Goal: Task Accomplishment & Management: Complete application form

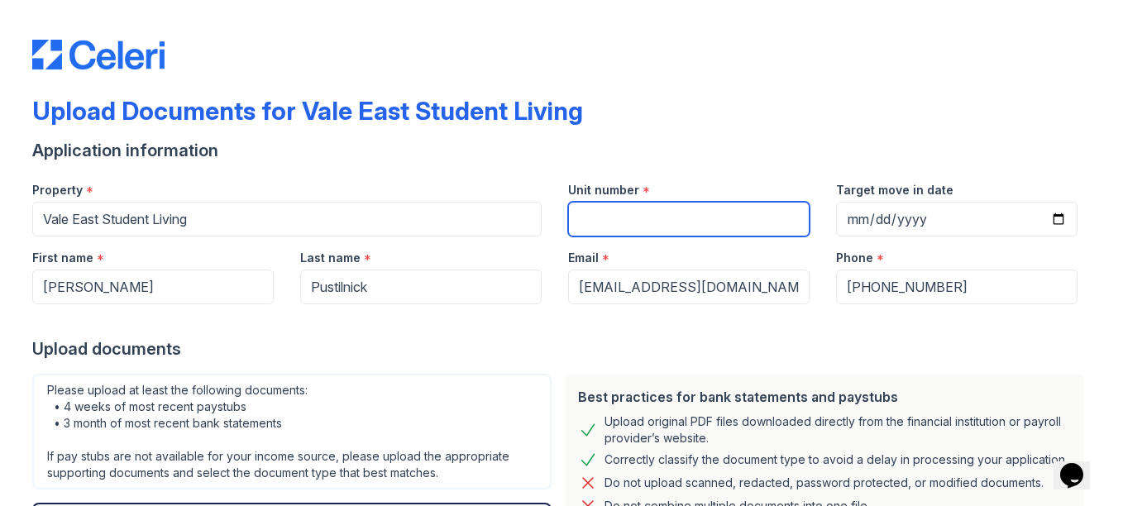
click at [628, 202] on input "Unit number" at bounding box center [688, 219] width 241 height 35
type input "Not yet specified"
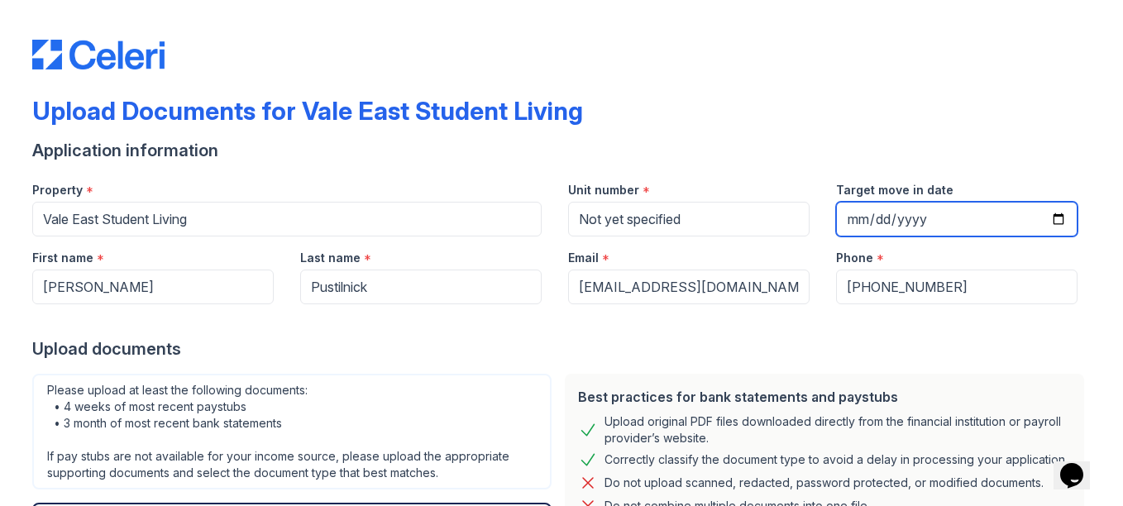
click at [876, 218] on input "Target move in date" at bounding box center [956, 219] width 241 height 35
click at [848, 216] on input "Target move in date" at bounding box center [956, 219] width 241 height 35
type input "0003-01-02"
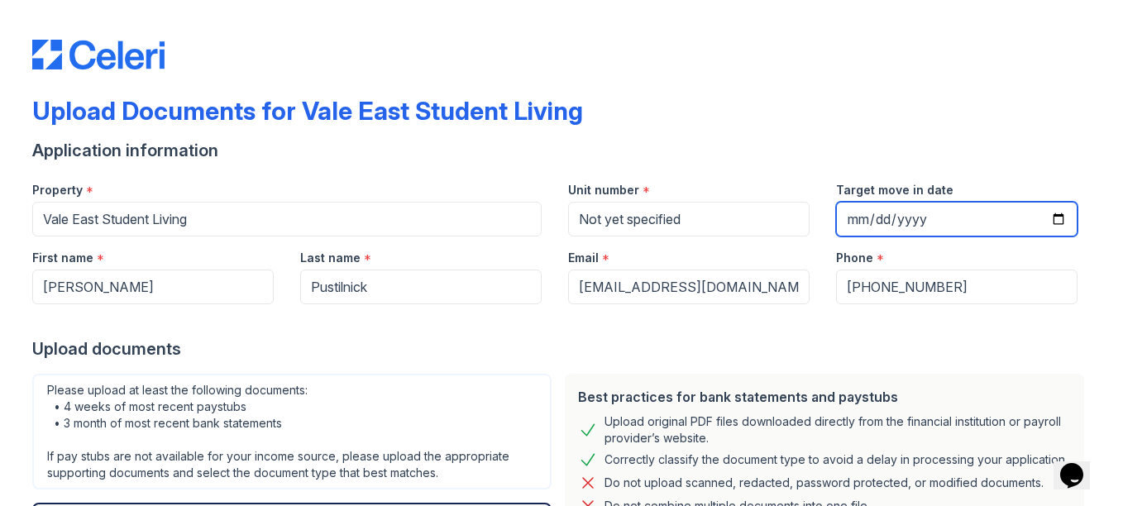
type input "0004-01-02"
click at [877, 219] on input "Target move in date" at bounding box center [956, 219] width 241 height 35
type input "[DATE]"
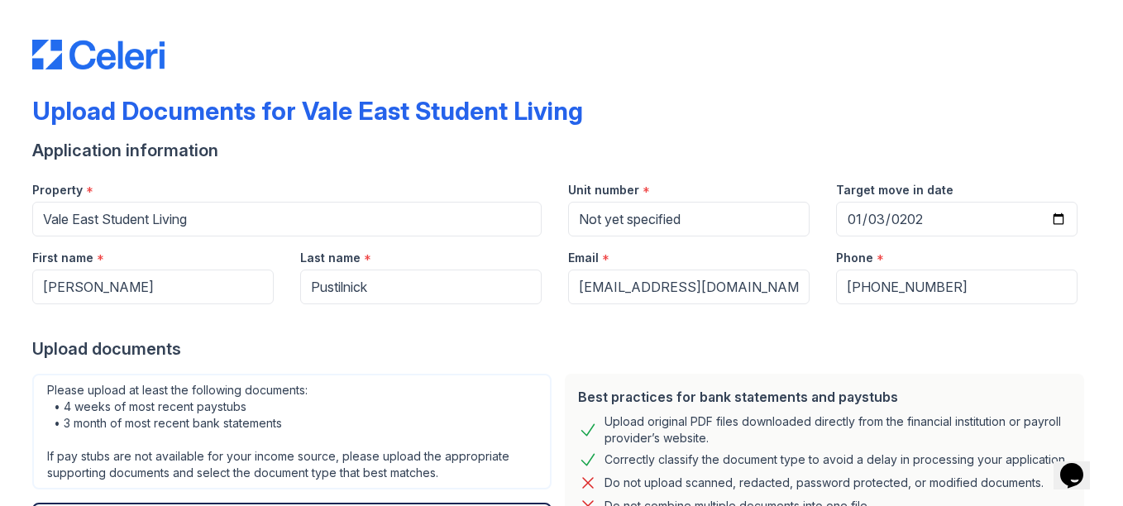
click at [682, 319] on div at bounding box center [561, 320] width 1058 height 33
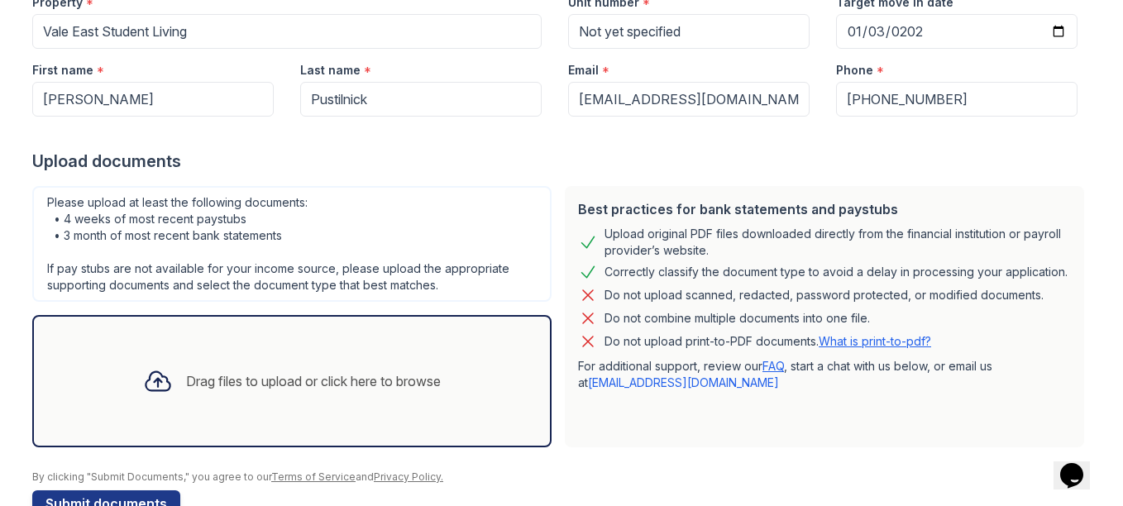
scroll to position [232, 0]
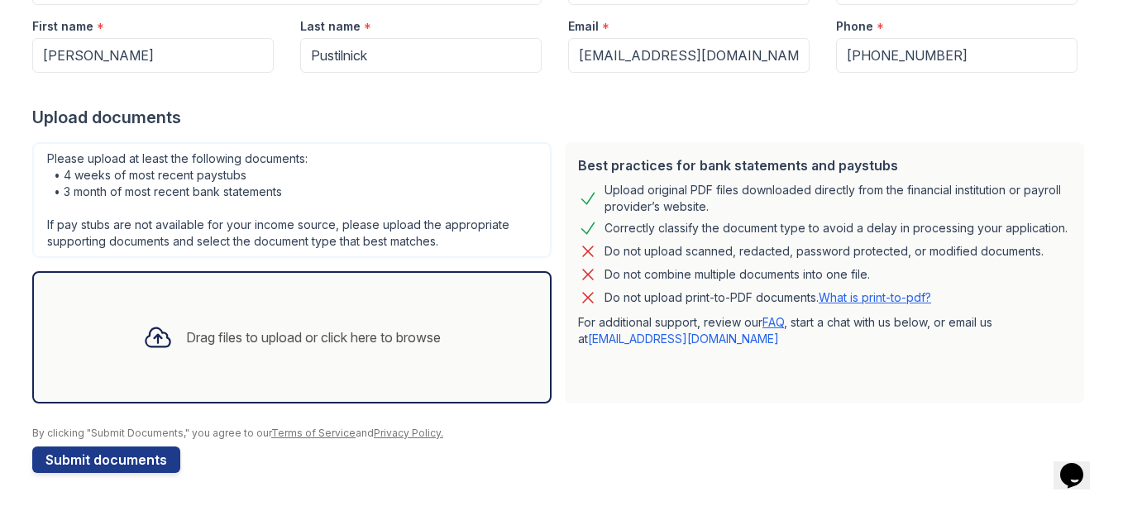
click at [736, 427] on div "By clicking "Submit Documents," you agree to our Terms of Service and Privacy P…" at bounding box center [561, 433] width 1058 height 13
click at [348, 307] on div "Drag files to upload or click here to browse" at bounding box center [291, 337] width 519 height 132
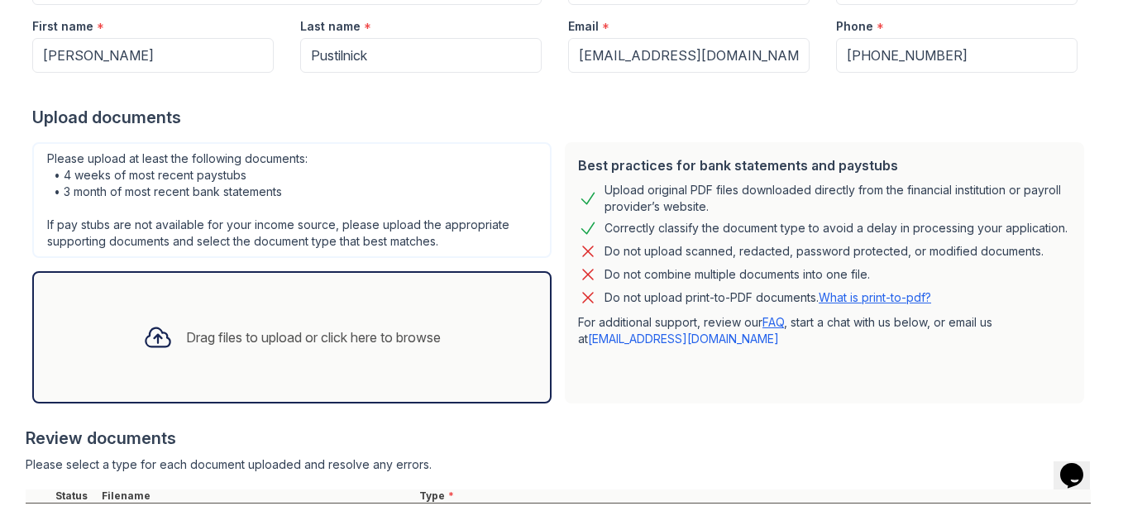
scroll to position [387, 0]
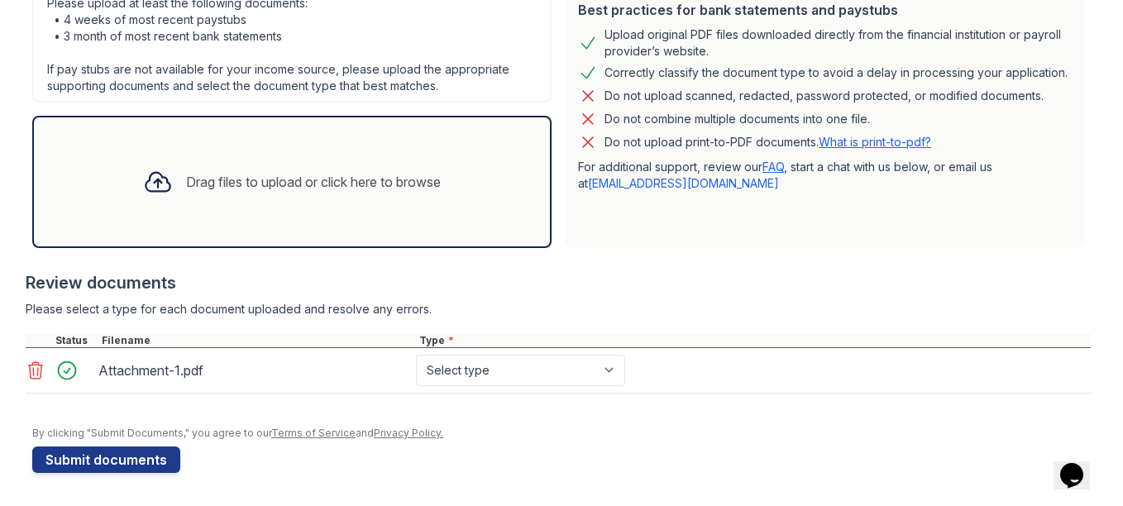
click at [122, 375] on div "Attachment-1.pdf" at bounding box center [253, 370] width 311 height 26
click at [426, 374] on select "Select type Paystub Bank Statement Offer Letter Tax Documents Benefit Award Let…" at bounding box center [520, 370] width 209 height 31
select select "bank_statement"
click at [416, 355] on select "Select type Paystub Bank Statement Offer Letter Tax Documents Benefit Award Let…" at bounding box center [520, 370] width 209 height 31
click at [150, 374] on div "Attachment-1.pdf" at bounding box center [253, 370] width 311 height 26
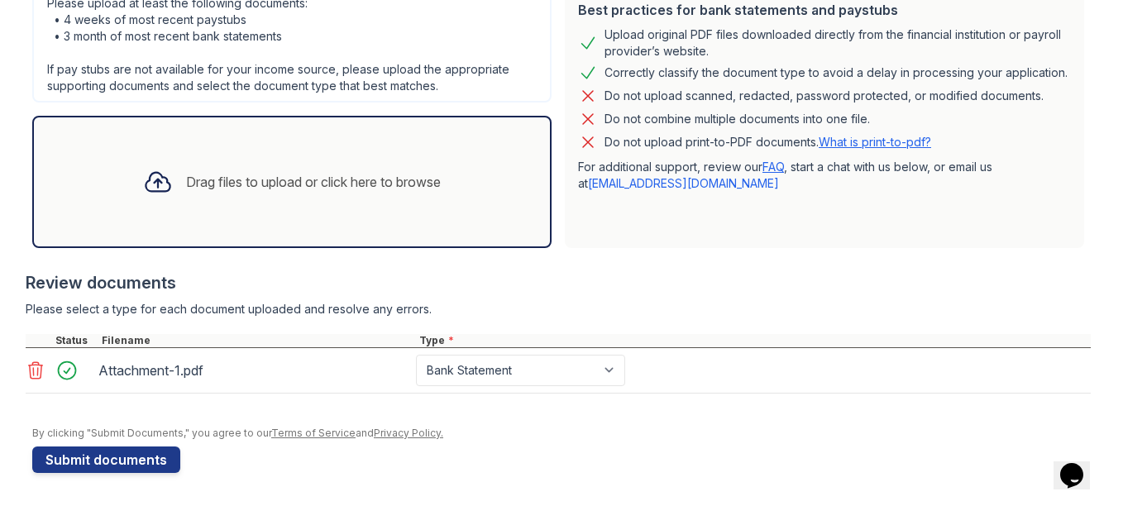
click at [71, 375] on div at bounding box center [72, 370] width 46 height 23
click at [326, 161] on div "Drag files to upload or click here to browse" at bounding box center [292, 182] width 324 height 56
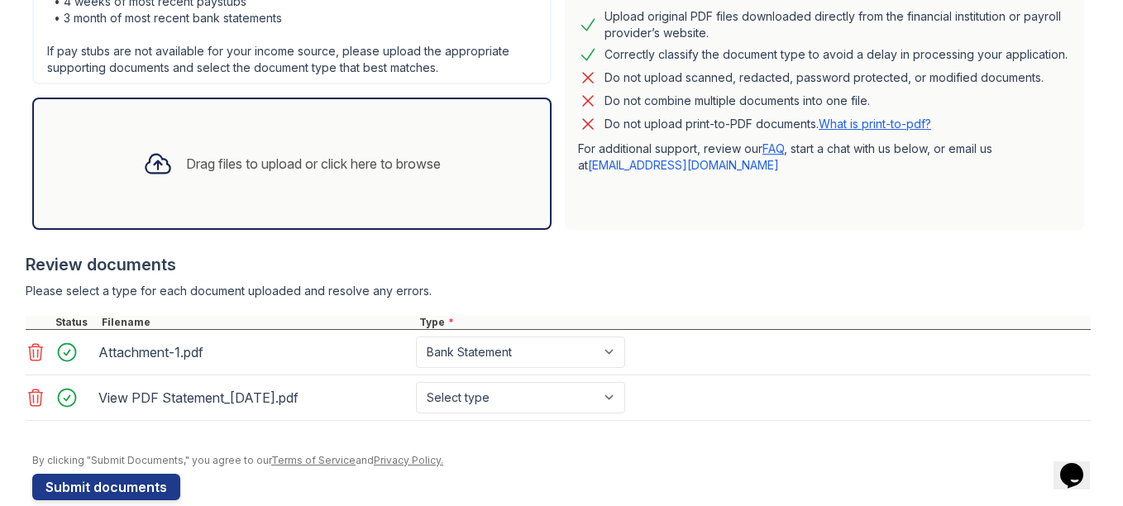
scroll to position [432, 0]
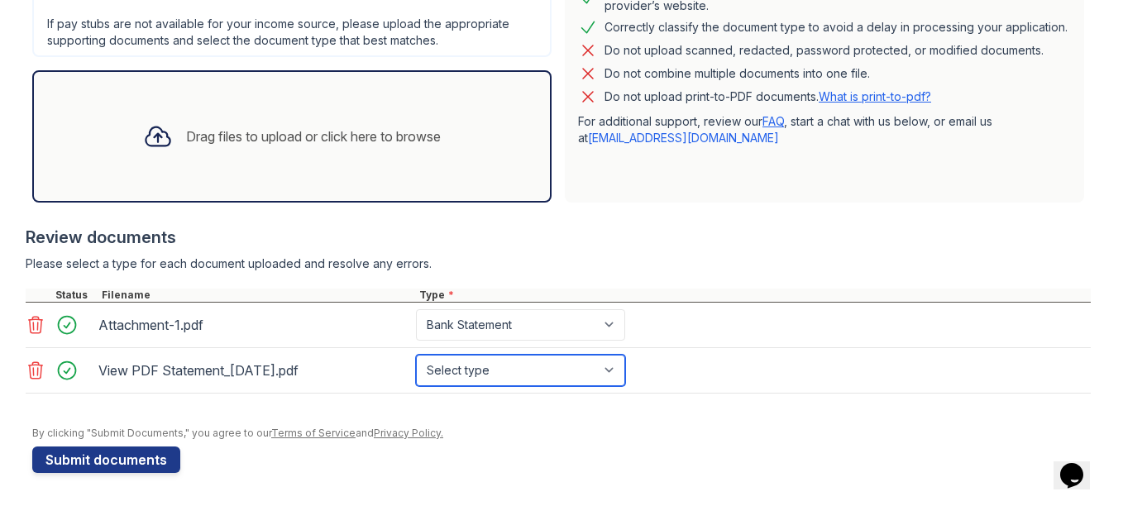
click at [467, 374] on select "Select type Paystub Bank Statement Offer Letter Tax Documents Benefit Award Let…" at bounding box center [520, 370] width 209 height 31
select select "bank_statement"
click at [416, 355] on select "Select type Paystub Bank Statement Offer Letter Tax Documents Benefit Award Let…" at bounding box center [520, 370] width 209 height 31
click at [114, 317] on div "Attachment-1.pdf" at bounding box center [253, 325] width 311 height 26
click at [299, 137] on div "Drag files to upload or click here to browse" at bounding box center [313, 137] width 255 height 20
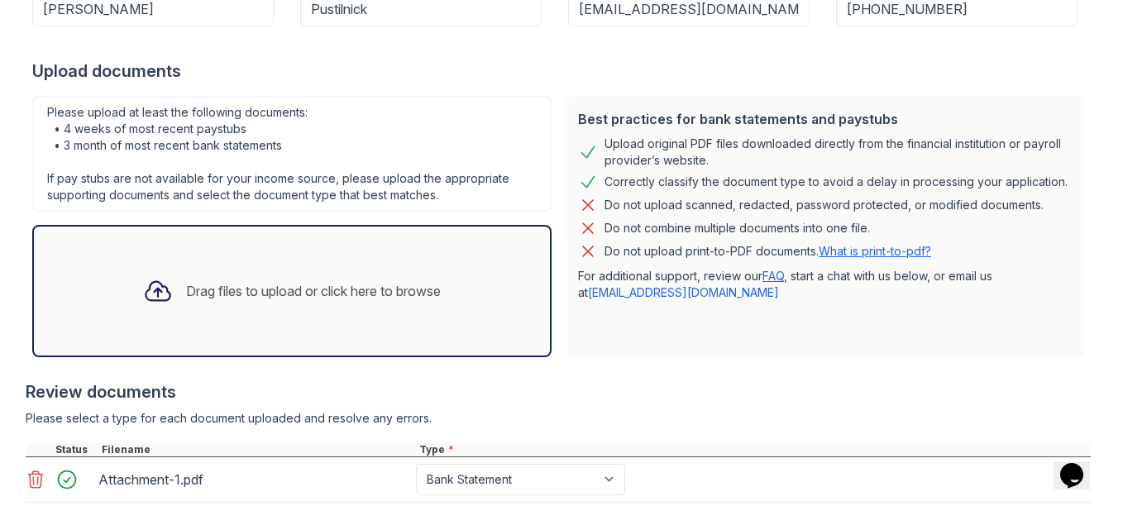
scroll to position [265, 0]
